Goal: Use online tool/utility: Utilize a website feature to perform a specific function

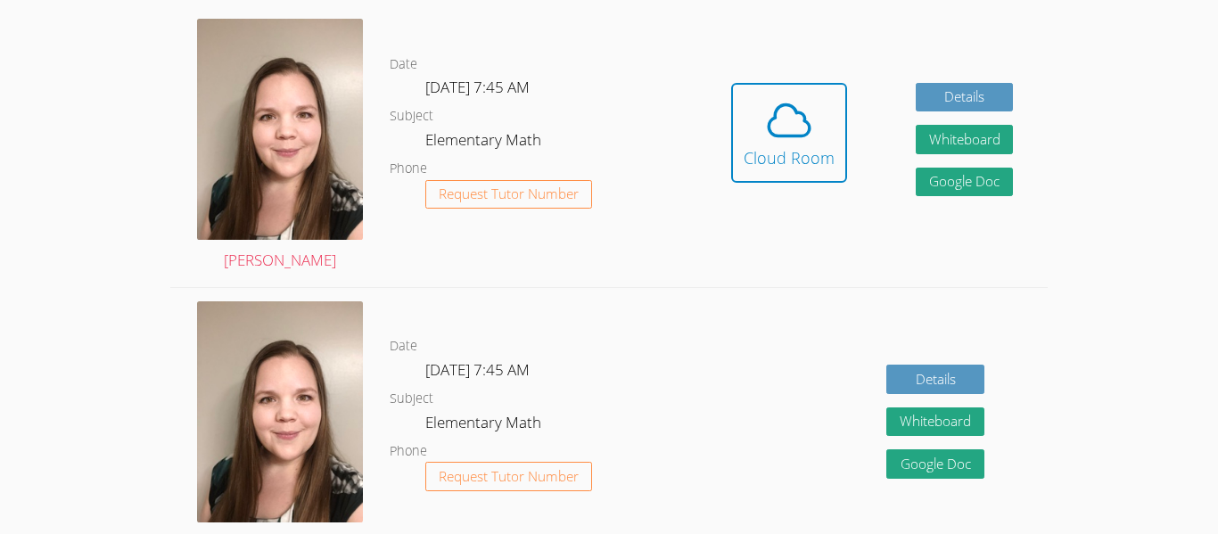
scroll to position [548, 0]
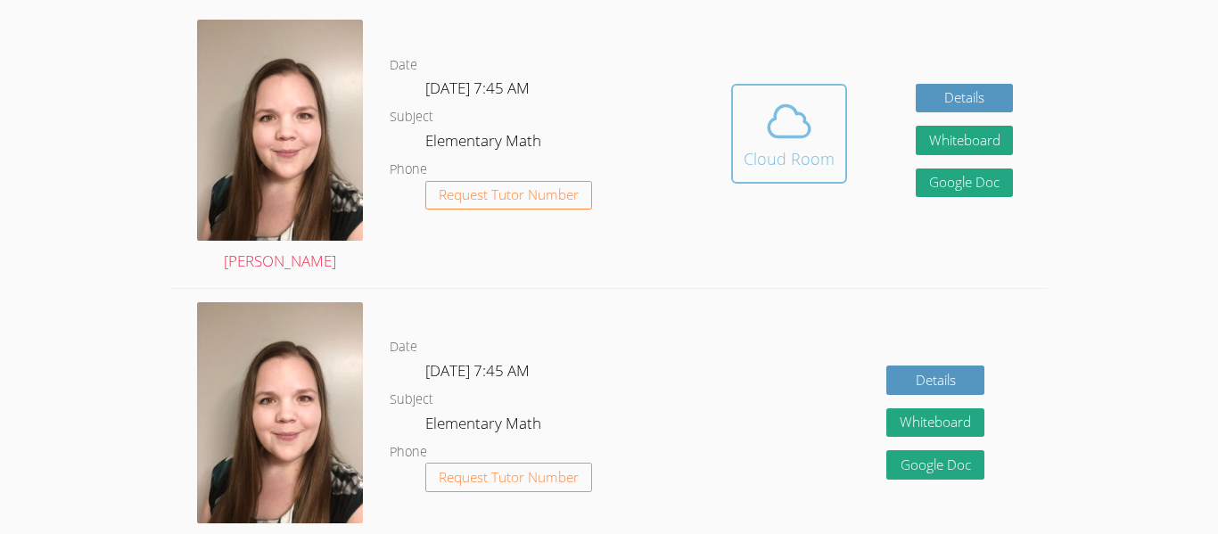
click at [762, 153] on div "Cloud Room" at bounding box center [789, 158] width 91 height 25
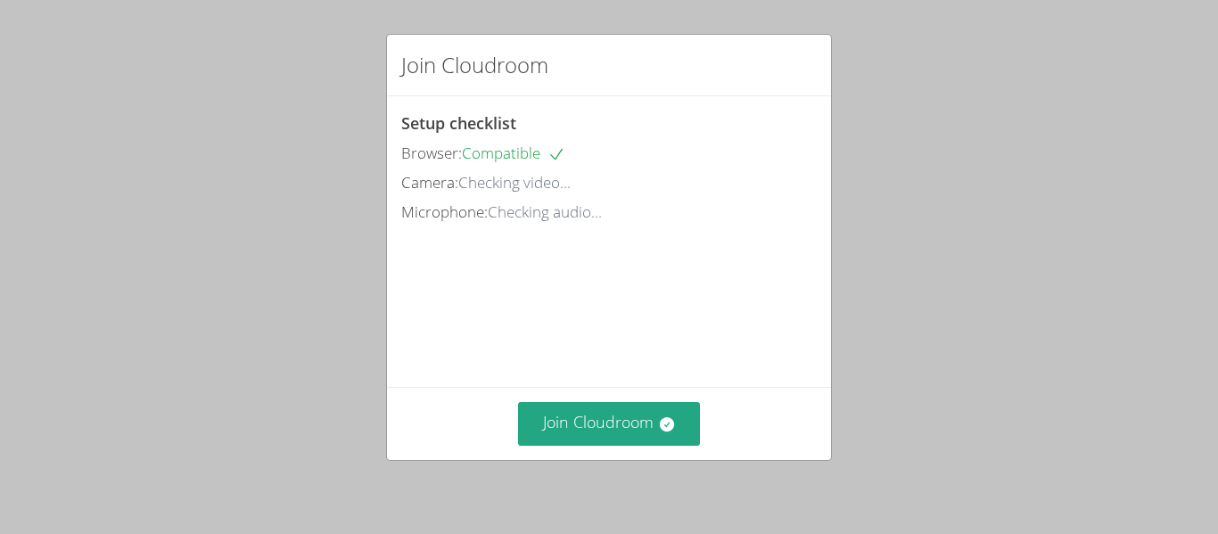
click at [717, 299] on div "Setup checklist Browser: Compatible Camera: Checking video... Microphone: Check…" at bounding box center [609, 241] width 444 height 291
click at [678, 416] on button "Join Cloudroom" at bounding box center [609, 424] width 183 height 44
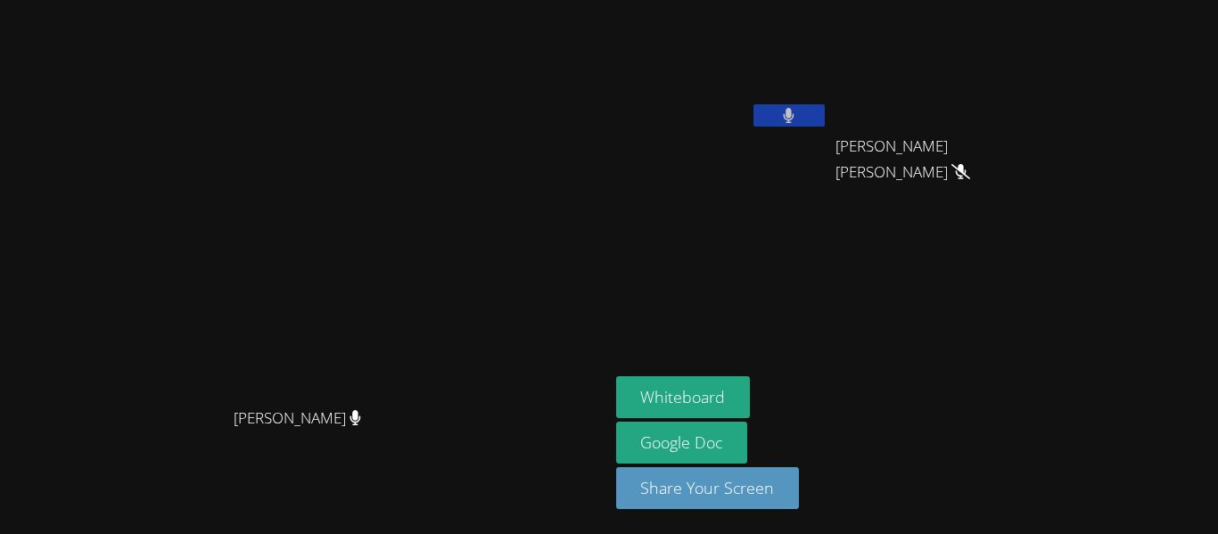
click at [824, 194] on div "Emiliia Kou" at bounding box center [722, 102] width 212 height 191
click at [743, 385] on button "Whiteboard" at bounding box center [683, 397] width 135 height 42
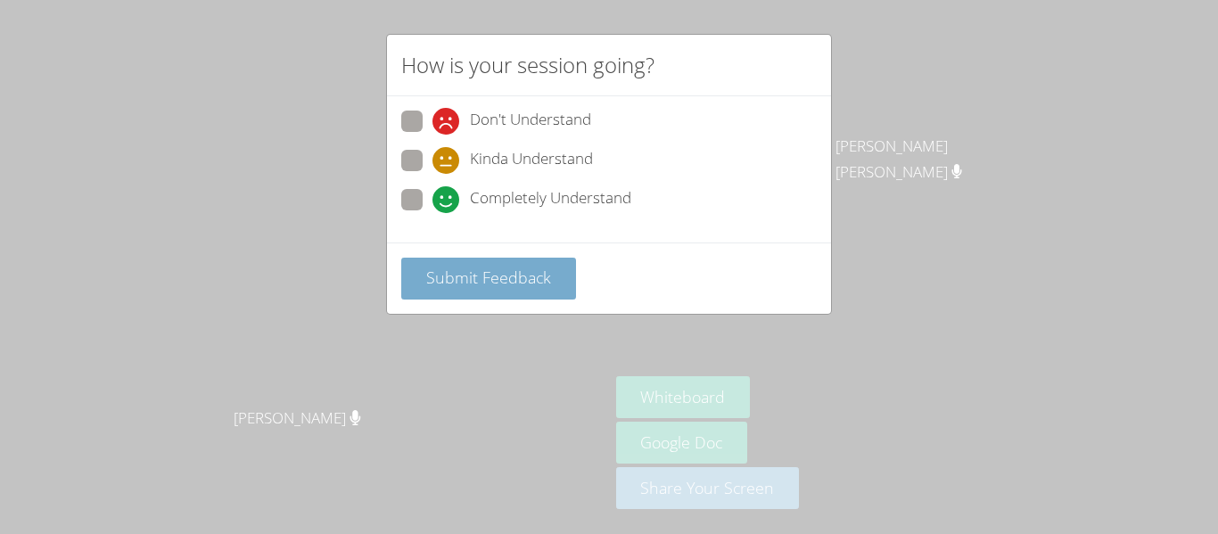
click at [547, 285] on span "Submit Feedback" at bounding box center [488, 277] width 125 height 21
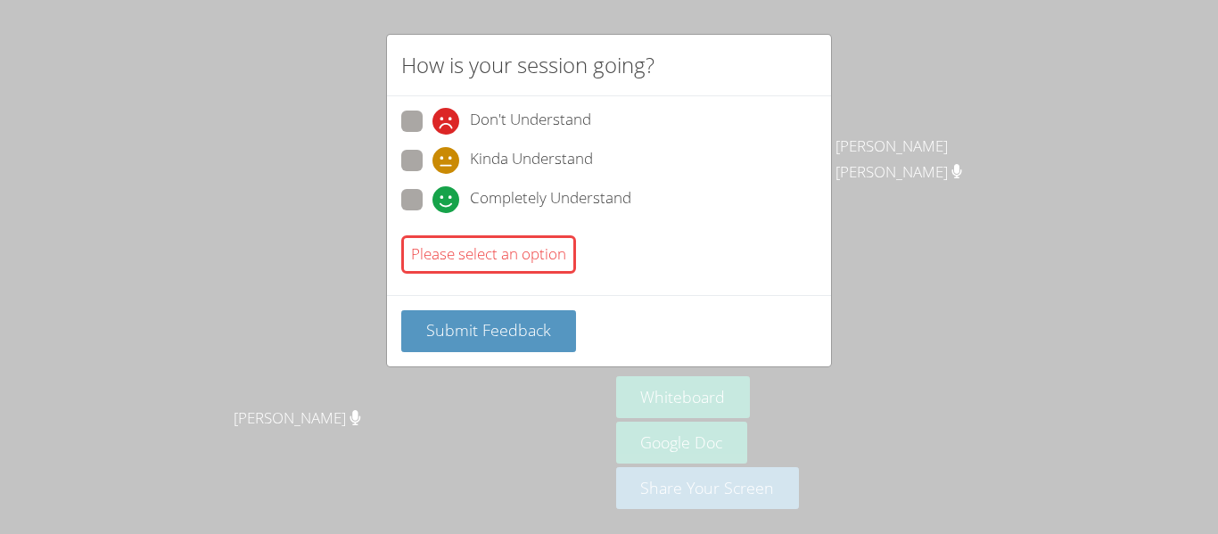
click at [489, 196] on span "Completely Understand" at bounding box center [550, 199] width 161 height 27
click at [448, 196] on input "Completely Understand" at bounding box center [439, 196] width 15 height 15
radio input "true"
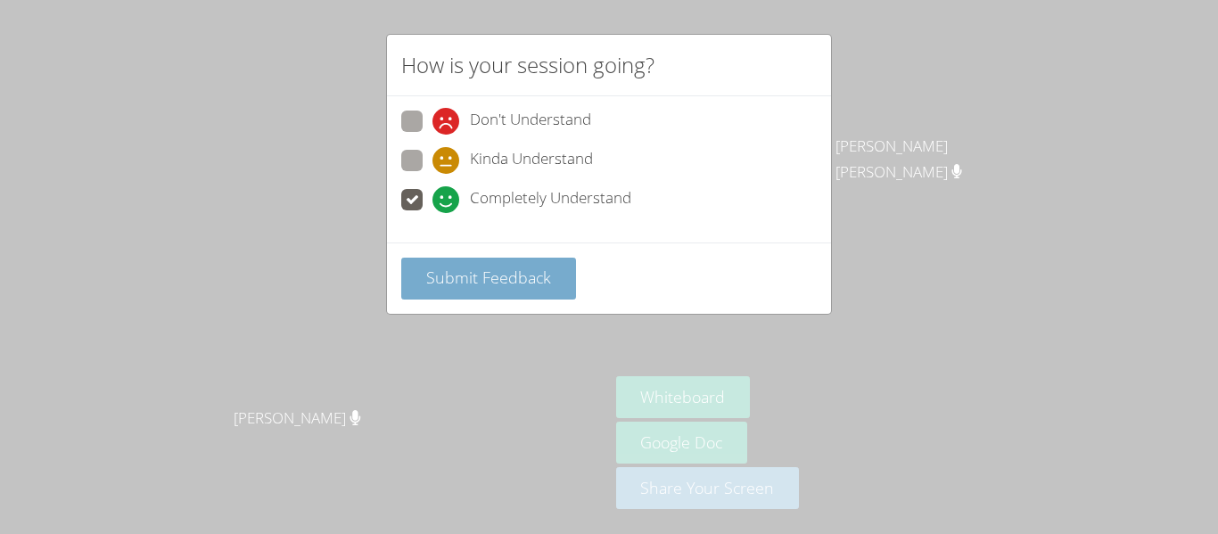
click at [492, 293] on button "Submit Feedback" at bounding box center [488, 279] width 175 height 42
